Goal: Communication & Community: Answer question/provide support

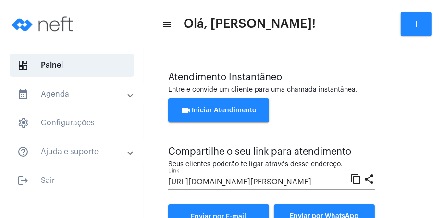
click at [228, 116] on button "videocam Iniciar Atendimento" at bounding box center [218, 110] width 101 height 24
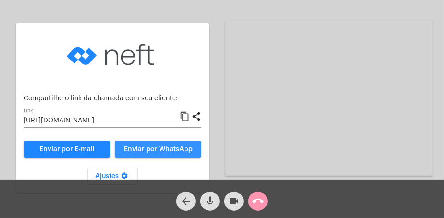
click at [176, 156] on button "Enviar por WhatsApp" at bounding box center [158, 149] width 86 height 17
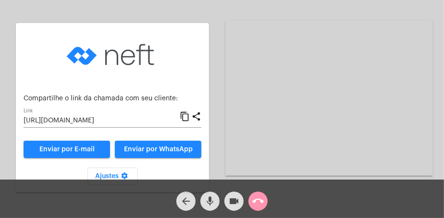
click at [187, 201] on mat-icon "arrow_back" at bounding box center [186, 202] width 12 height 12
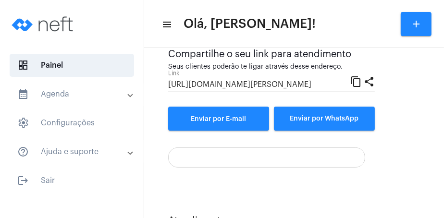
scroll to position [264, 0]
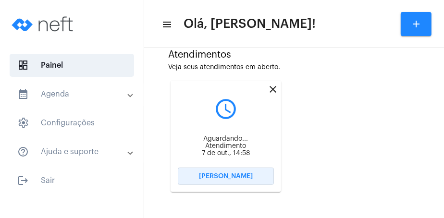
click at [235, 174] on span "[PERSON_NAME]" at bounding box center [226, 176] width 54 height 7
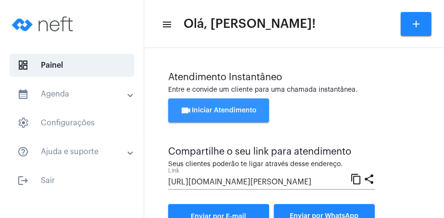
click at [209, 110] on span "videocam Iniciar Atendimento" at bounding box center [219, 110] width 76 height 7
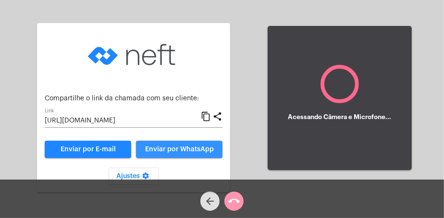
click at [175, 150] on span "Enviar por WhatsApp" at bounding box center [179, 149] width 69 height 7
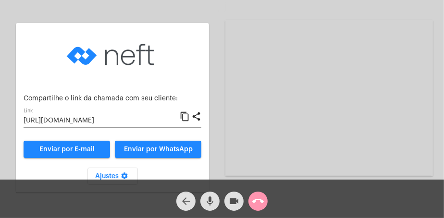
click at [186, 202] on mat-icon "arrow_back" at bounding box center [186, 202] width 12 height 12
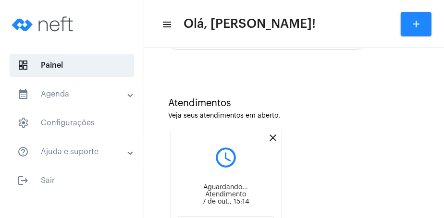
scroll to position [98, 0]
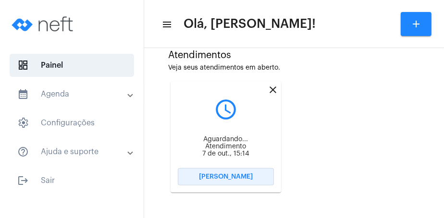
click at [256, 178] on button "[PERSON_NAME]" at bounding box center [226, 176] width 96 height 17
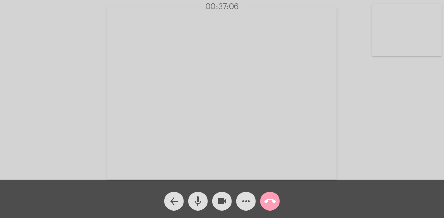
click at [272, 200] on mat-icon "call_end" at bounding box center [270, 202] width 12 height 12
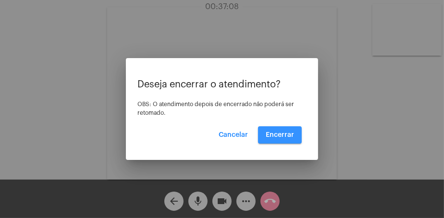
click at [278, 128] on button "Encerrar" at bounding box center [280, 134] width 44 height 17
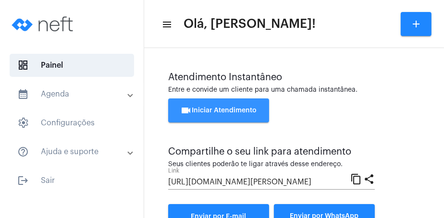
click at [249, 111] on span "videocam Iniciar Atendimento" at bounding box center [219, 110] width 76 height 7
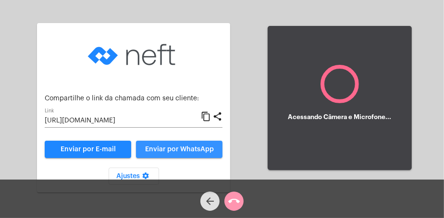
click at [190, 147] on span "Enviar por WhatsApp" at bounding box center [179, 149] width 69 height 7
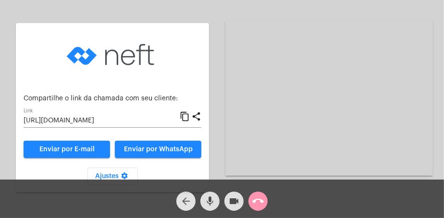
click at [185, 195] on span "arrow_back" at bounding box center [186, 201] width 12 height 19
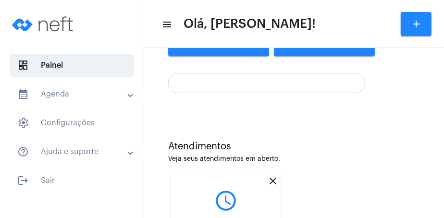
scroll to position [251, 0]
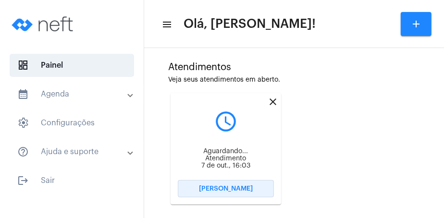
click at [241, 190] on span "[PERSON_NAME]" at bounding box center [226, 188] width 54 height 7
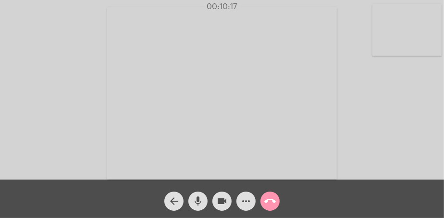
click at [279, 143] on video at bounding box center [222, 93] width 230 height 172
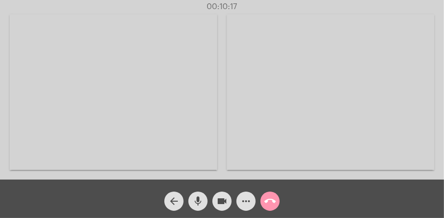
click at [307, 135] on video at bounding box center [331, 92] width 208 height 156
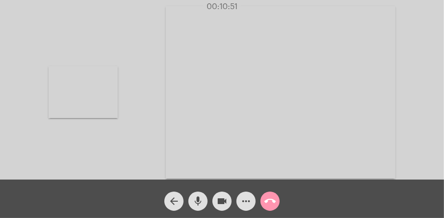
click at [79, 86] on video at bounding box center [83, 92] width 69 height 52
click at [406, 50] on video at bounding box center [406, 30] width 69 height 52
click at [112, 112] on video at bounding box center [83, 92] width 69 height 52
